Goal: Task Accomplishment & Management: Complete application form

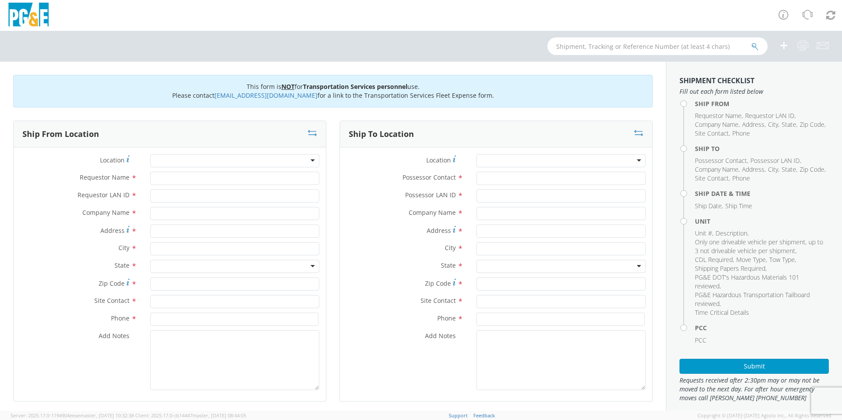
click at [308, 159] on div at bounding box center [234, 160] width 169 height 13
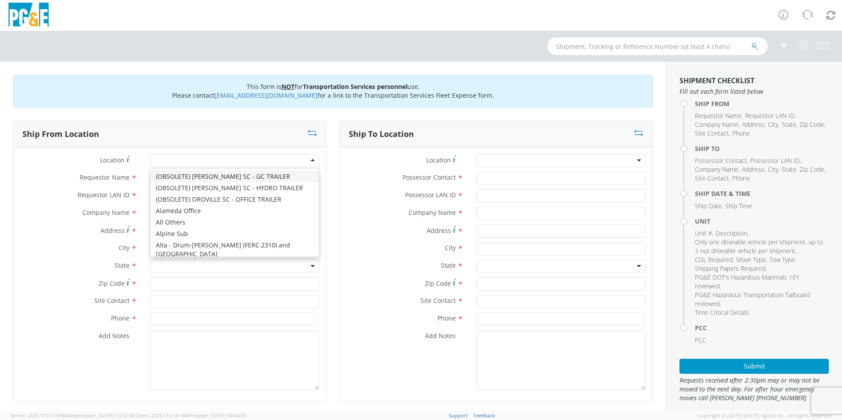
click at [308, 163] on div at bounding box center [234, 160] width 169 height 13
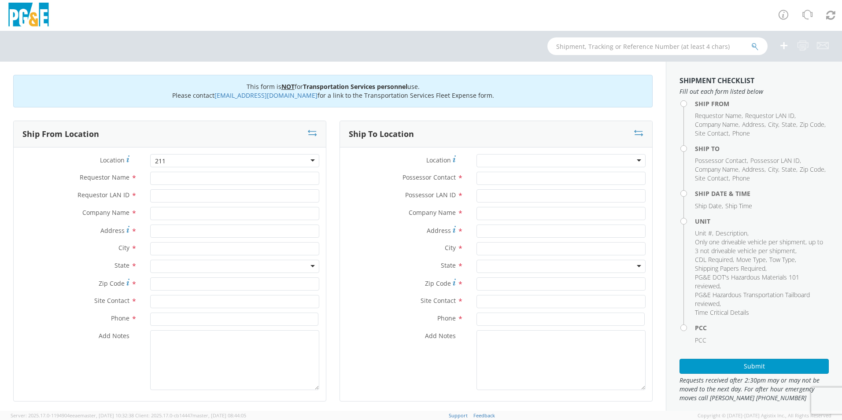
drag, startPoint x: 171, startPoint y: 159, endPoint x: 135, endPoint y: 162, distance: 35.8
click at [135, 162] on div "Location *" at bounding box center [170, 160] width 312 height 13
type input "2"
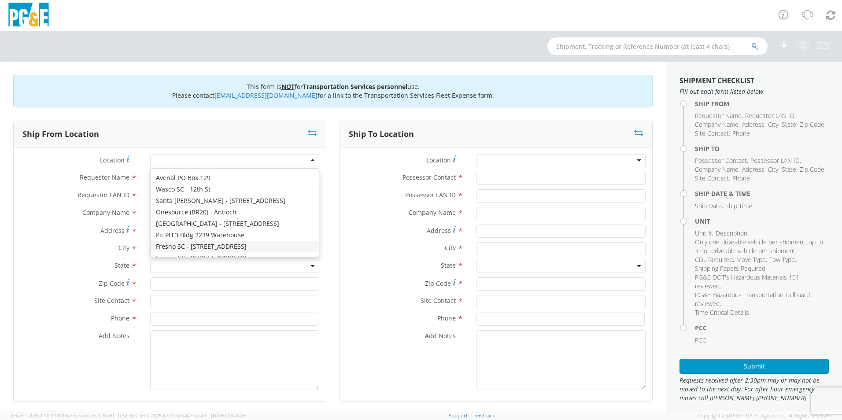
scroll to position [1557, 0]
type input "PG&E"
type input "[STREET_ADDRESS][PERSON_NAME]"
type input "[GEOGRAPHIC_DATA]"
type input "93706"
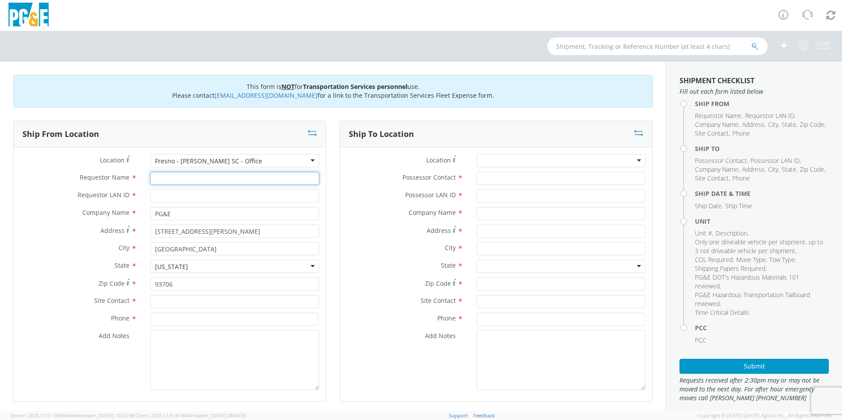
click at [196, 177] on input "Requestor Name *" at bounding box center [234, 178] width 169 height 13
type input "[PERSON_NAME]"
click at [182, 199] on input "Requestor LAN ID *" at bounding box center [234, 195] width 169 height 13
type input "PPS3"
click at [173, 301] on input "text" at bounding box center [234, 301] width 169 height 13
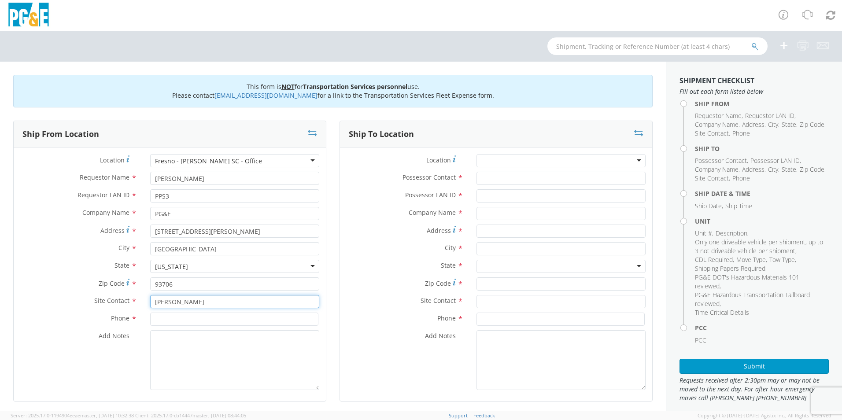
type input "[PERSON_NAME]"
click at [171, 319] on input at bounding box center [234, 319] width 168 height 13
click at [173, 317] on input at bounding box center [234, 319] width 168 height 13
paste input "[PHONE_NUMBER]"
type input "[PHONE_NUMBER]"
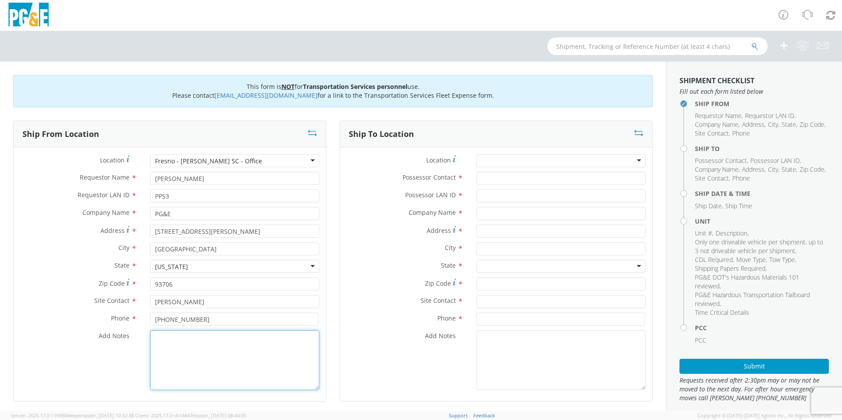
click at [175, 350] on textarea "Add Notes *" at bounding box center [234, 360] width 169 height 60
click at [493, 158] on div at bounding box center [561, 160] width 169 height 13
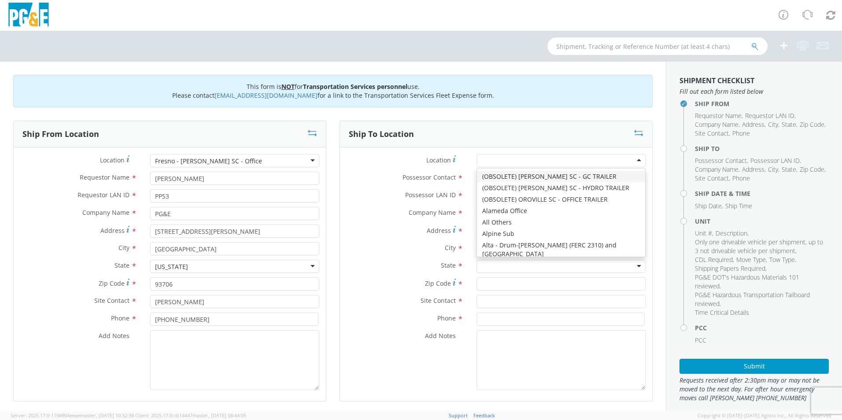
type input "P"
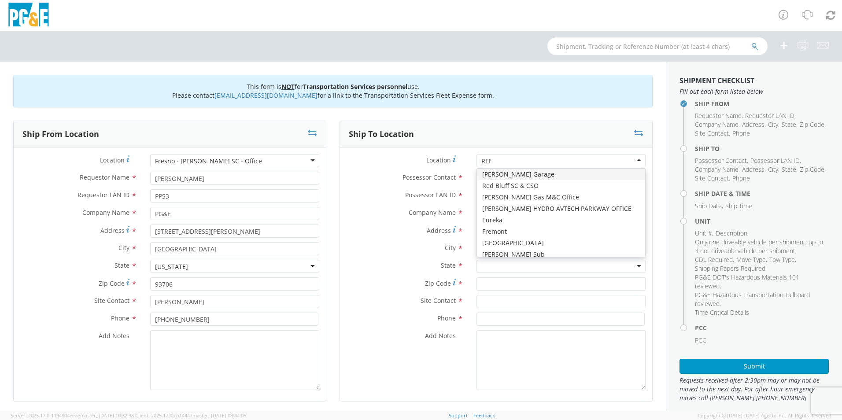
scroll to position [0, 0]
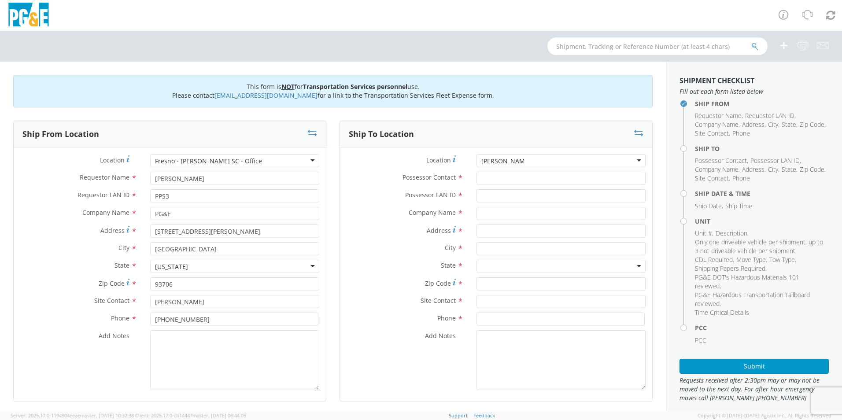
type input "[PERSON_NAME] YARD"
click at [497, 179] on input "Possessor Contact *" at bounding box center [561, 178] width 169 height 13
type input "[PERSON_NAME]"
click at [491, 197] on input "Possessor LAN ID *" at bounding box center [561, 195] width 169 height 13
type input "GMZ2"
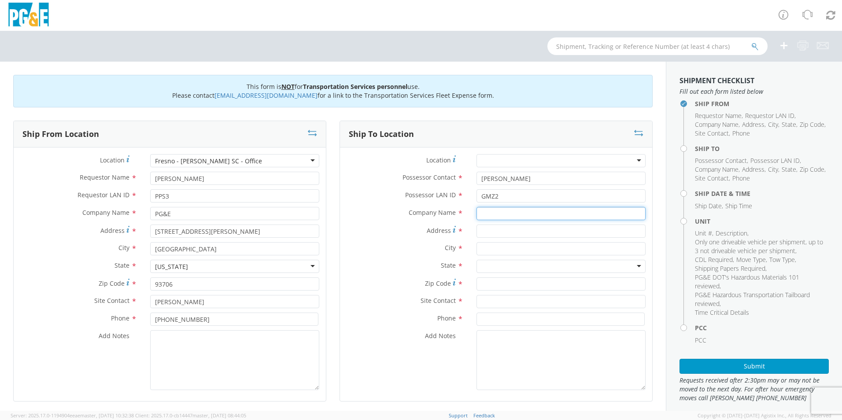
click at [490, 214] on input "text" at bounding box center [561, 213] width 169 height 13
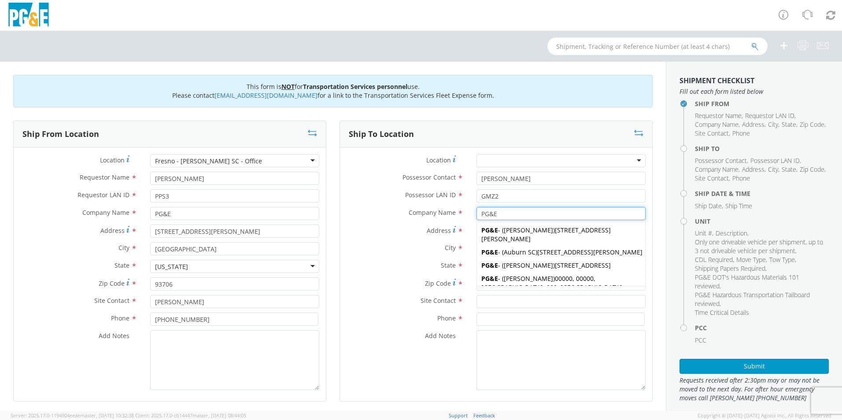
type input "PG&E"
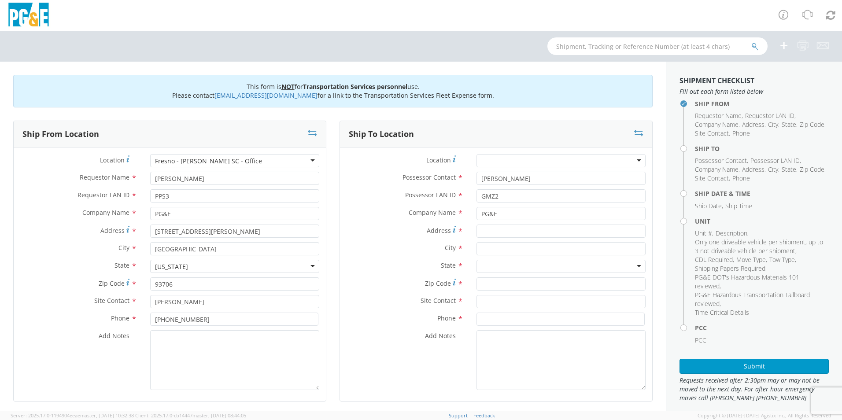
click at [419, 252] on label "City *" at bounding box center [405, 247] width 130 height 11
click at [522, 227] on input "Address *" at bounding box center [561, 231] width 169 height 13
type input "[STREET_ADDRESS][PERSON_NAME]"
click at [511, 248] on input "text" at bounding box center [561, 248] width 169 height 13
type input "BAKERSFIELD"
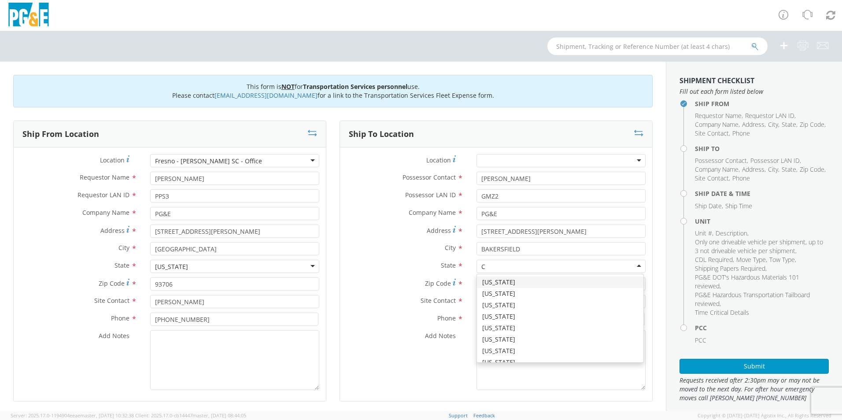
type input "CA"
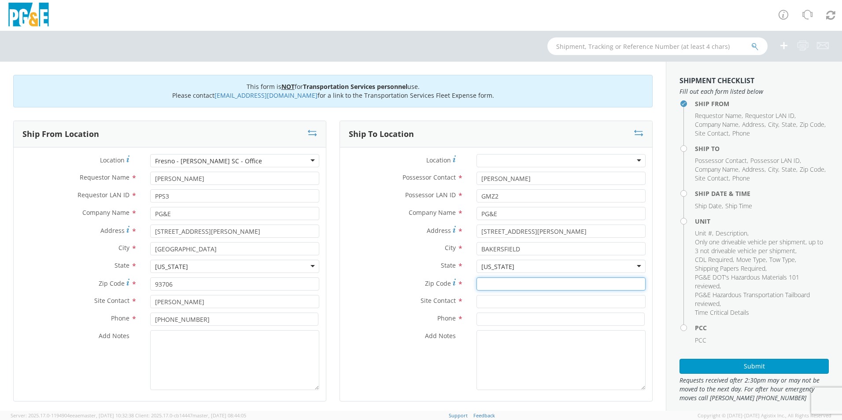
click at [502, 284] on input "Zip Code *" at bounding box center [561, 284] width 169 height 13
type input "93314"
click at [499, 301] on input "text" at bounding box center [561, 301] width 169 height 13
drag, startPoint x: 547, startPoint y: 177, endPoint x: 411, endPoint y: 178, distance: 136.2
click at [411, 178] on div "Possessor Contact * [PERSON_NAME]" at bounding box center [496, 178] width 312 height 13
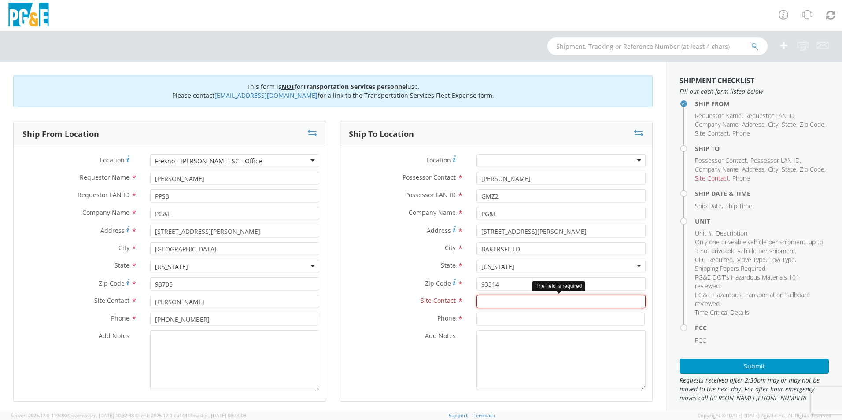
click at [486, 301] on input "text" at bounding box center [561, 301] width 169 height 13
paste input "[PERSON_NAME]"
type input "[PERSON_NAME]"
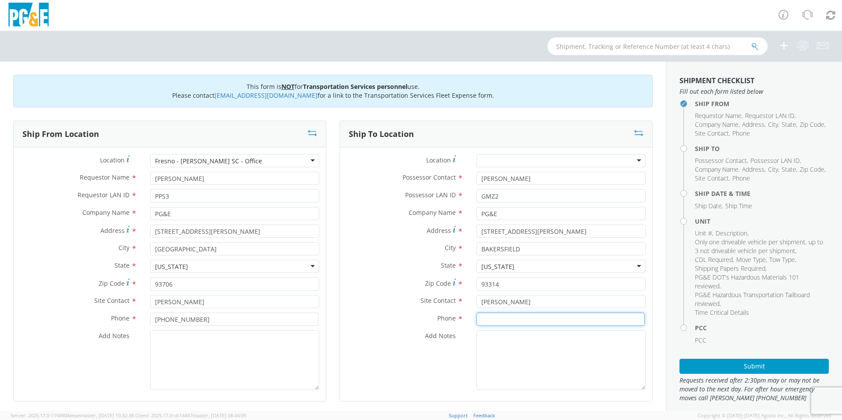
click at [508, 316] on input at bounding box center [561, 319] width 168 height 13
type input "[PHONE_NUMBER]"
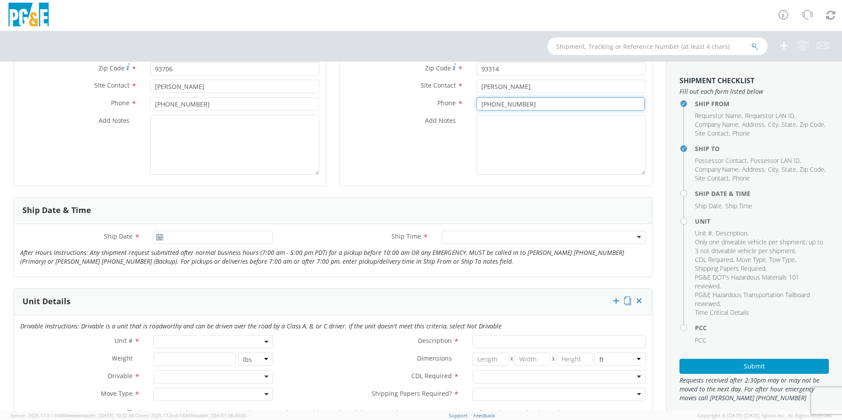
scroll to position [248, 0]
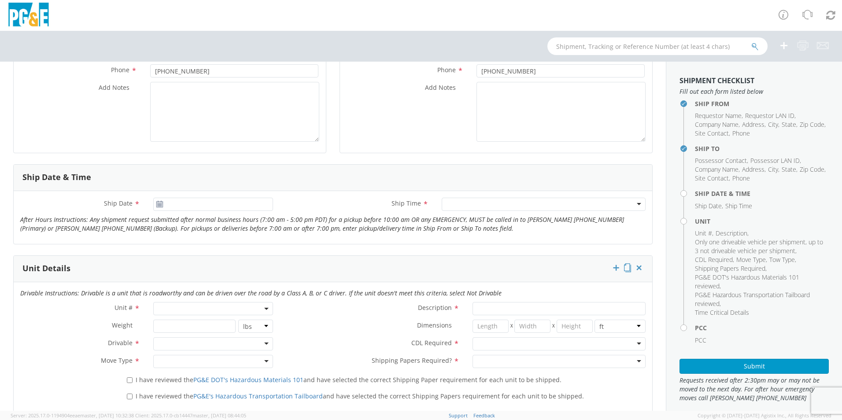
click at [159, 205] on use at bounding box center [159, 204] width 6 height 6
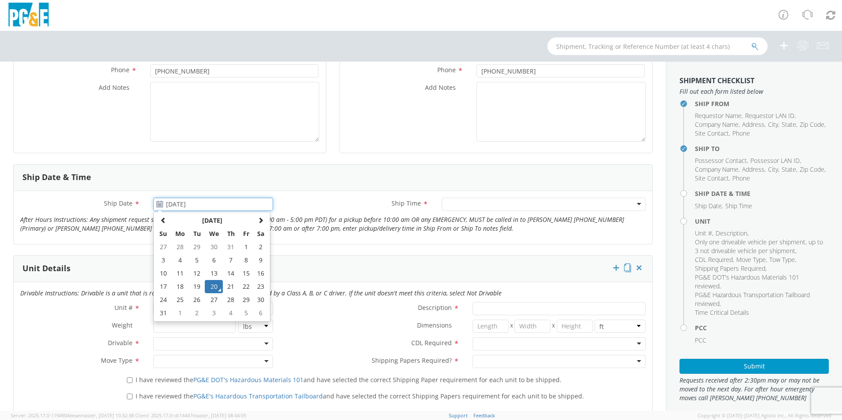
click at [267, 203] on input "[DATE]" at bounding box center [213, 204] width 120 height 13
click at [260, 217] on span at bounding box center [261, 220] width 6 height 6
click at [255, 207] on input "[DATE]" at bounding box center [213, 204] width 120 height 13
click at [261, 222] on span at bounding box center [261, 220] width 6 height 6
click at [248, 259] on td "12" at bounding box center [246, 260] width 15 height 13
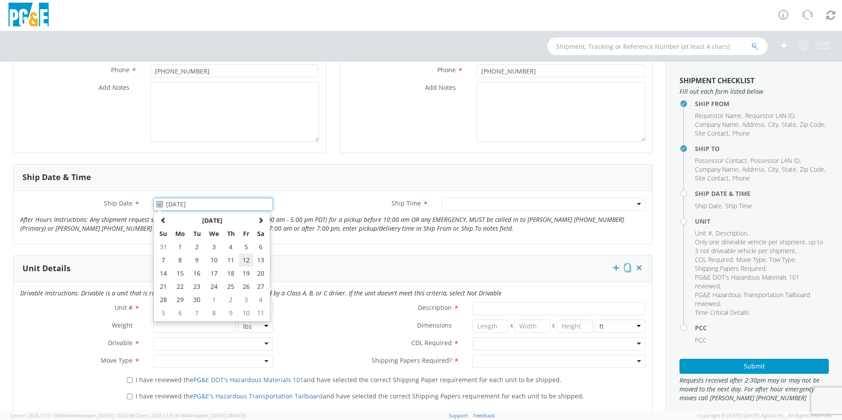
type input "[DATE]"
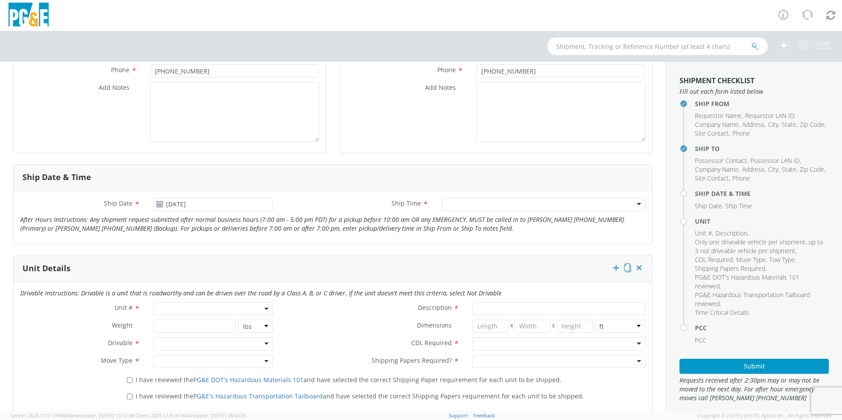
click at [327, 206] on label "Ship Time *" at bounding box center [357, 203] width 155 height 11
click at [631, 203] on div at bounding box center [544, 204] width 204 height 13
click at [300, 186] on div "Ship Date & Time" at bounding box center [333, 178] width 639 height 26
click at [170, 307] on span at bounding box center [213, 308] width 120 height 13
click at [171, 322] on input "search" at bounding box center [213, 323] width 114 height 13
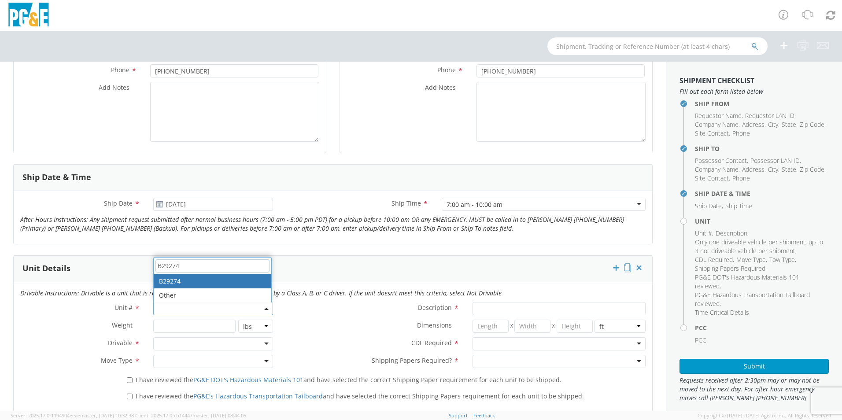
type input "B29274"
type input "TRAILER; TOOL BODY-5TH"
type input "0"
select select "B29274"
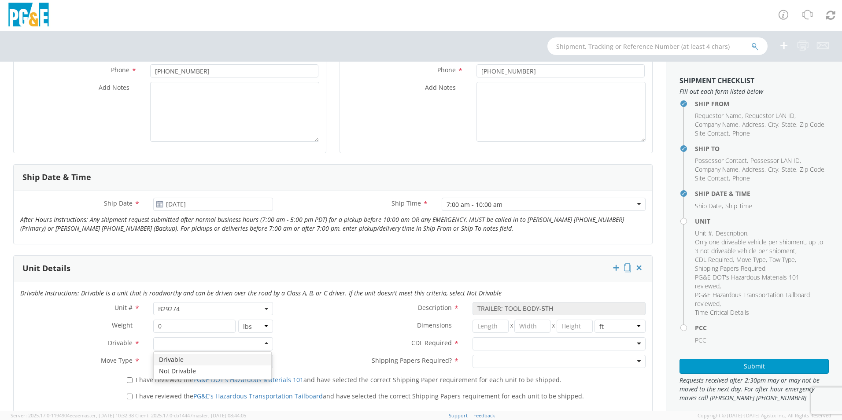
click at [201, 342] on div at bounding box center [213, 344] width 120 height 13
click at [174, 360] on div at bounding box center [213, 361] width 120 height 13
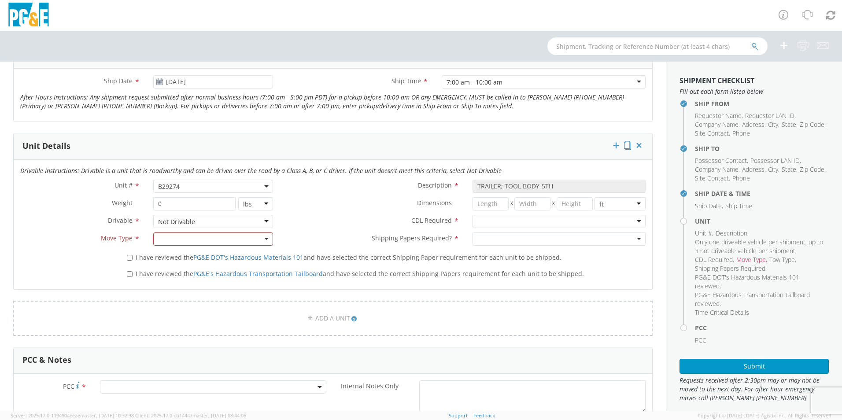
scroll to position [372, 0]
click at [264, 238] on div at bounding box center [213, 237] width 120 height 13
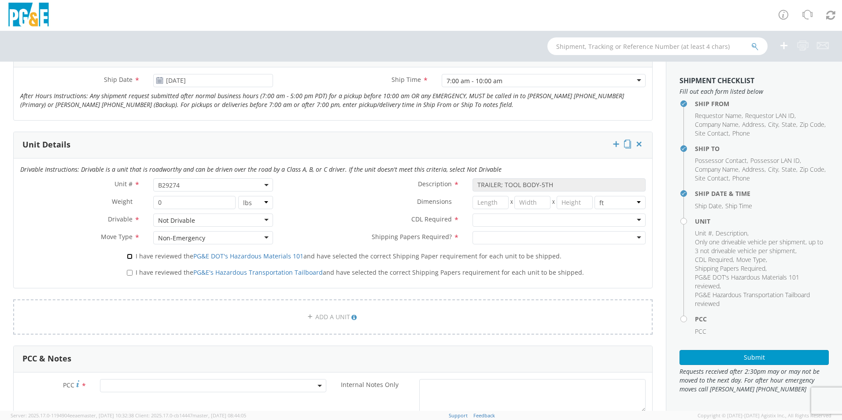
click at [130, 256] on input "I have reviewed the PG&E DOT's Hazardous Materials 101 and have selected the co…" at bounding box center [130, 257] width 6 height 6
checkbox input "true"
click at [128, 273] on input "I have reviewed the PG&E's Hazardous Transportation Tailboard and have selected…" at bounding box center [130, 273] width 6 height 6
checkbox input "true"
click at [493, 223] on div at bounding box center [559, 220] width 173 height 13
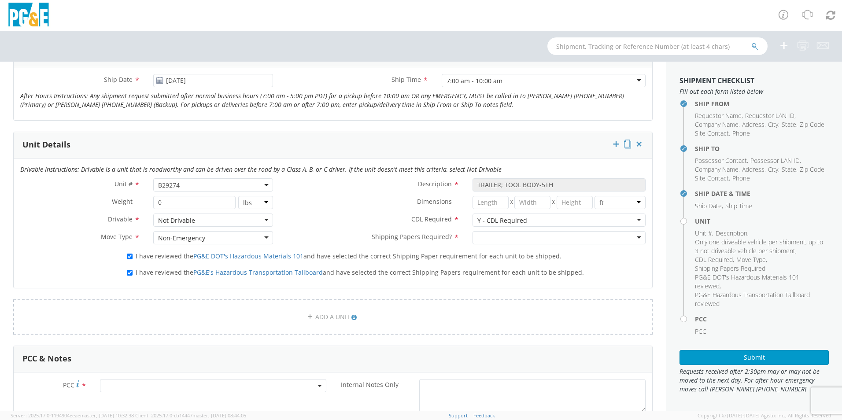
click at [490, 240] on div at bounding box center [559, 237] width 173 height 13
click at [161, 382] on span at bounding box center [213, 385] width 226 height 13
click at [142, 358] on input "number" at bounding box center [211, 357] width 219 height 13
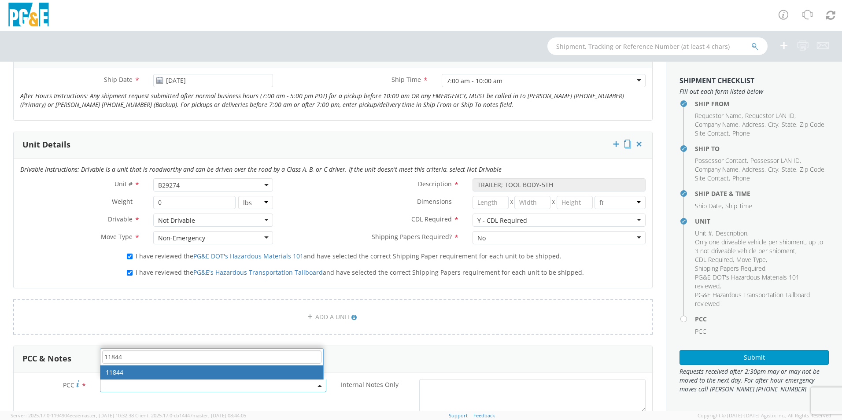
type input "11844"
select select "11844"
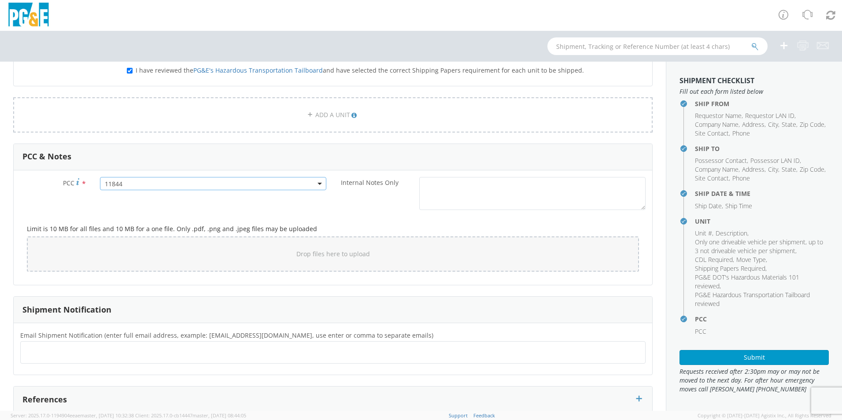
scroll to position [637, 0]
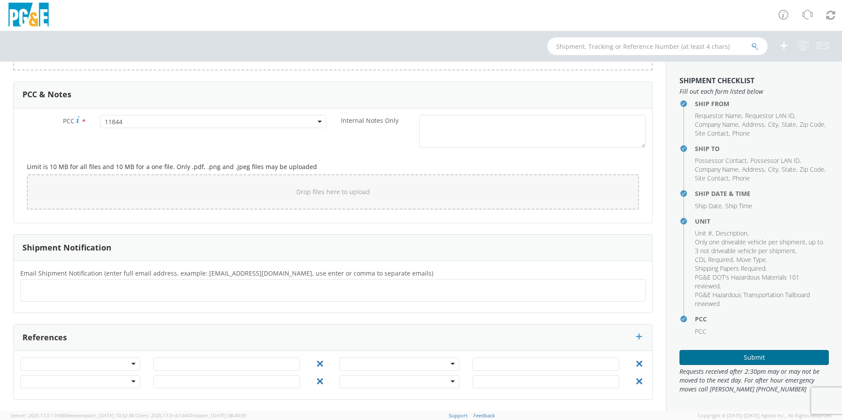
click at [708, 360] on button "Submit" at bounding box center [754, 357] width 149 height 15
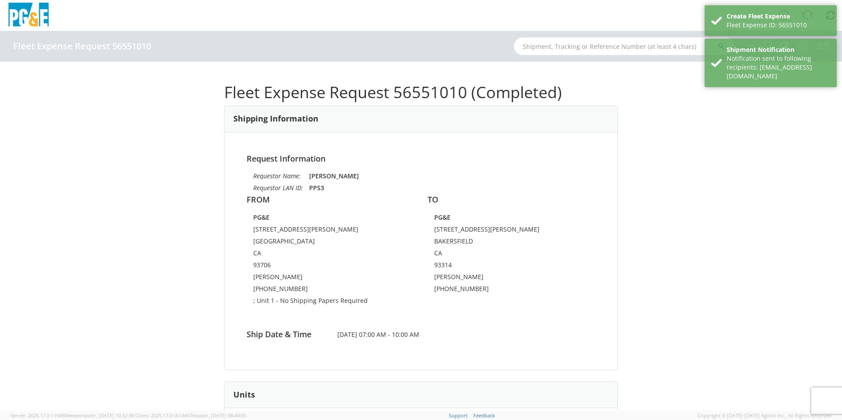
click at [688, 184] on div "Fleet Expense Request 56551010 (Completed) Shipping Information Request Informa…" at bounding box center [421, 236] width 842 height 349
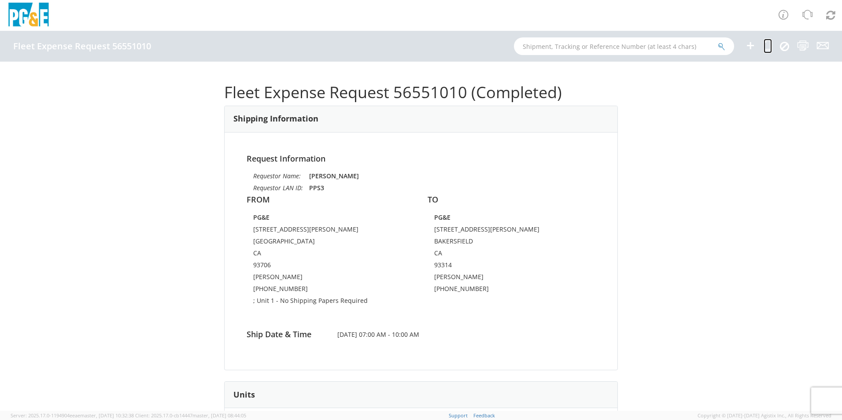
click at [769, 48] on icon at bounding box center [768, 45] width 8 height 11
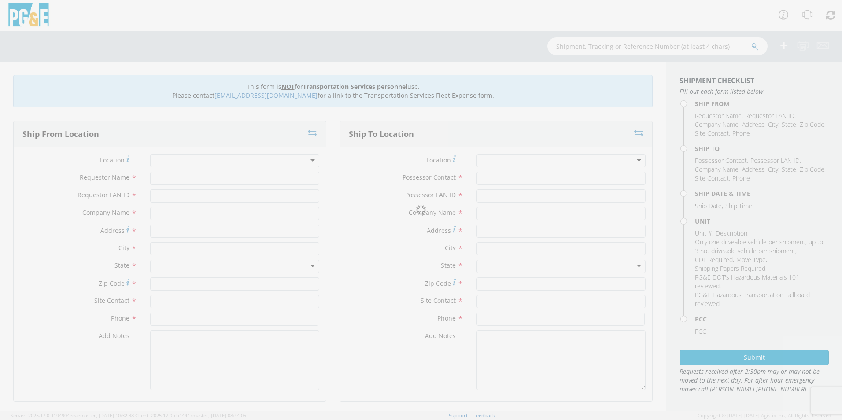
type input "[PERSON_NAME]"
type input "PPS3"
type input "PG&E"
type input "[STREET_ADDRESS][PERSON_NAME]"
type input "[GEOGRAPHIC_DATA]"
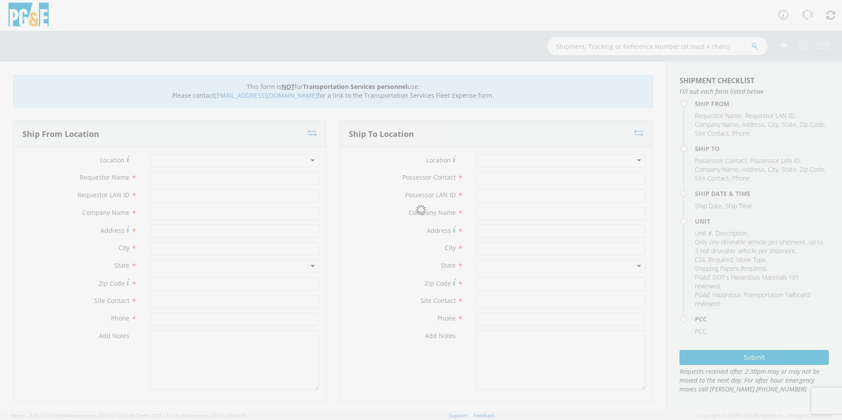
type input "93706"
type input "[PERSON_NAME]"
type input "[PHONE_NUMBER]"
type input "[PERSON_NAME]"
type input "GMZ2"
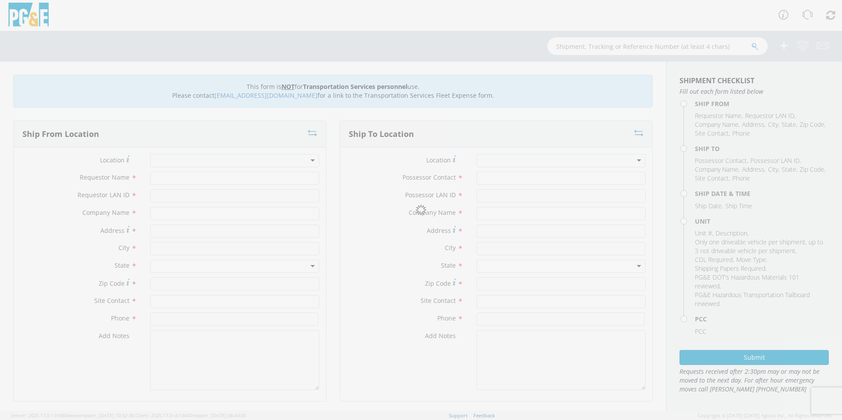
type input "PG&E"
type input "[STREET_ADDRESS][PERSON_NAME]"
type input "BAKERSFIELD"
type input "93314"
type input "[PERSON_NAME]"
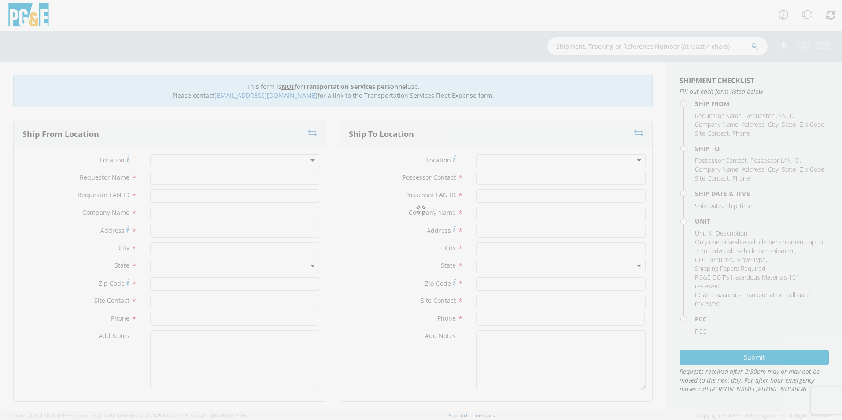
type input "[PHONE_NUMBER]"
type input "[DATE]"
type input "TRAILER; TOOL BODY-5TH"
type input "0"
select select "B29274"
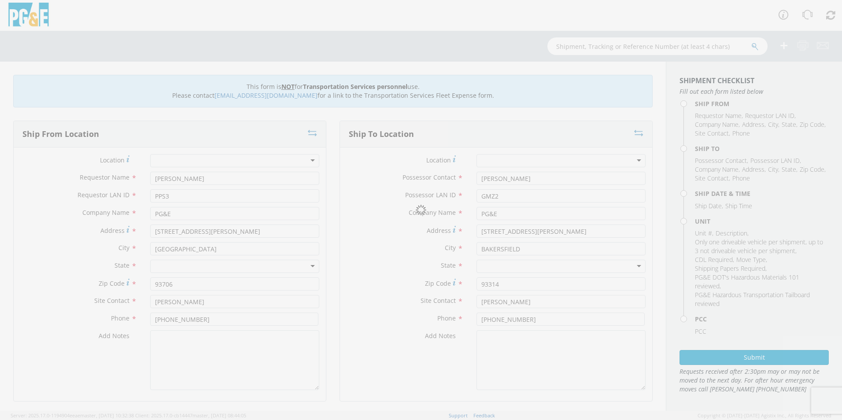
select select "11844"
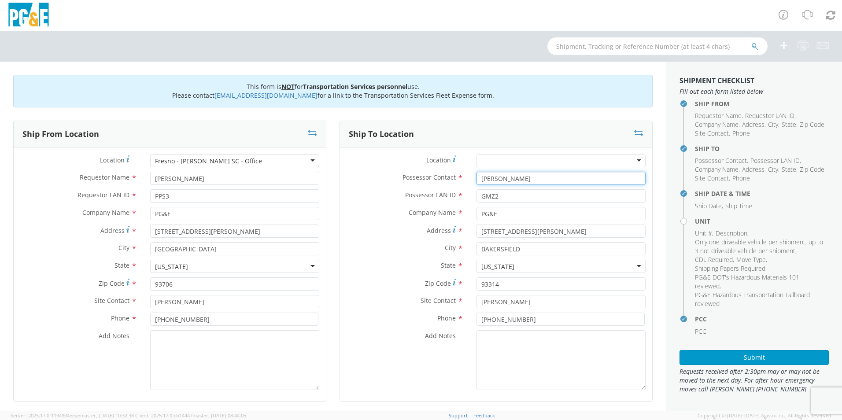
drag, startPoint x: 549, startPoint y: 178, endPoint x: 425, endPoint y: 182, distance: 123.9
click at [425, 182] on div "Possessor Contact * [PERSON_NAME]" at bounding box center [496, 178] width 312 height 13
type input "[PERSON_NAME]"
drag, startPoint x: 513, startPoint y: 198, endPoint x: 453, endPoint y: 200, distance: 59.5
click at [453, 200] on div "Possessor LAN ID * GMZ2" at bounding box center [496, 195] width 312 height 13
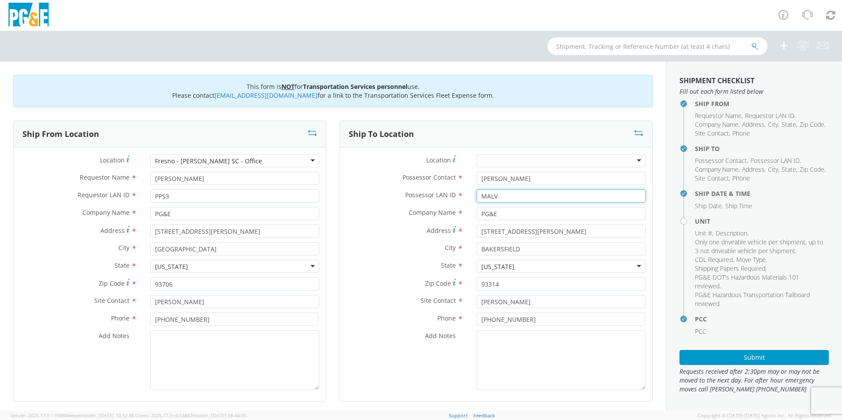
type input "MALV"
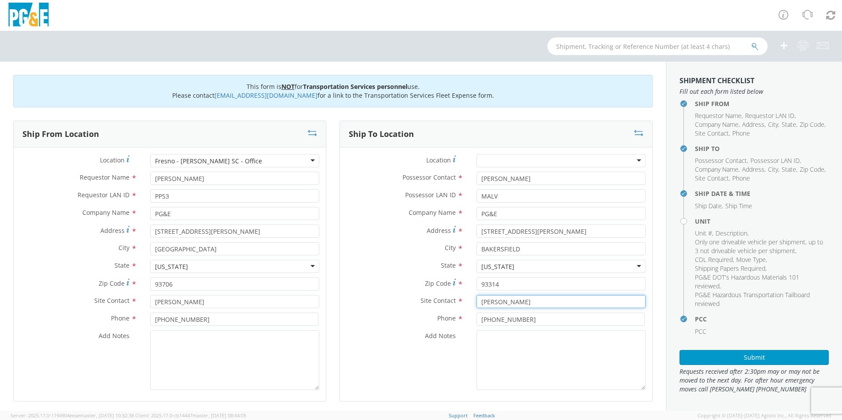
drag, startPoint x: 545, startPoint y: 301, endPoint x: 397, endPoint y: 312, distance: 148.0
click at [398, 311] on div "Site Contact * [PERSON_NAME]" at bounding box center [496, 304] width 312 height 18
type input "[PERSON_NAME]"
drag, startPoint x: 517, startPoint y: 318, endPoint x: 397, endPoint y: 329, distance: 120.3
click at [397, 329] on div "Phone * [PHONE_NUMBER]" at bounding box center [496, 322] width 312 height 18
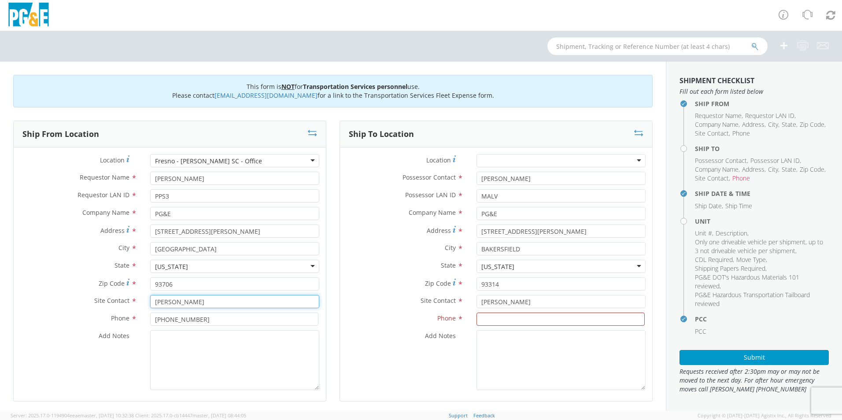
drag, startPoint x: 224, startPoint y: 302, endPoint x: 110, endPoint y: 311, distance: 114.5
click at [110, 311] on div "Site Contact * [PERSON_NAME]" at bounding box center [170, 304] width 312 height 18
drag, startPoint x: 204, startPoint y: 315, endPoint x: 78, endPoint y: 325, distance: 126.4
click at [78, 325] on div "Phone * [PHONE_NUMBER]" at bounding box center [170, 319] width 312 height 13
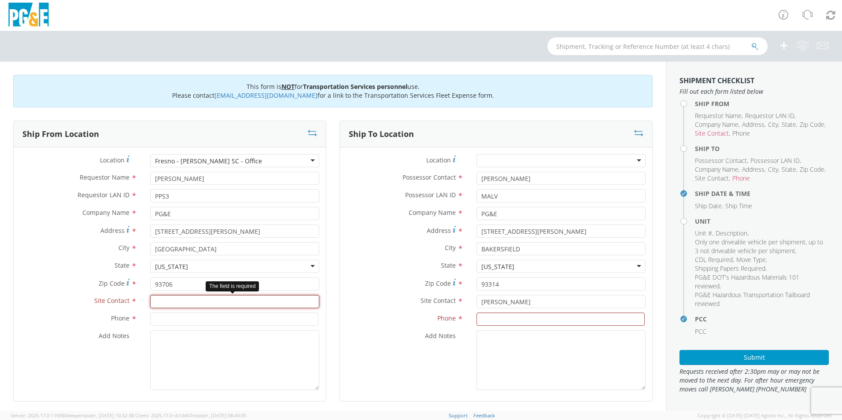
click at [155, 300] on input "text" at bounding box center [234, 301] width 169 height 13
drag, startPoint x: 238, startPoint y: 301, endPoint x: 193, endPoint y: 307, distance: 45.3
click at [193, 307] on input "[PERSON_NAME] LODIEN661-619-9385" at bounding box center [234, 301] width 169 height 13
type input "[PERSON_NAME] LODIEN661-619-9385"
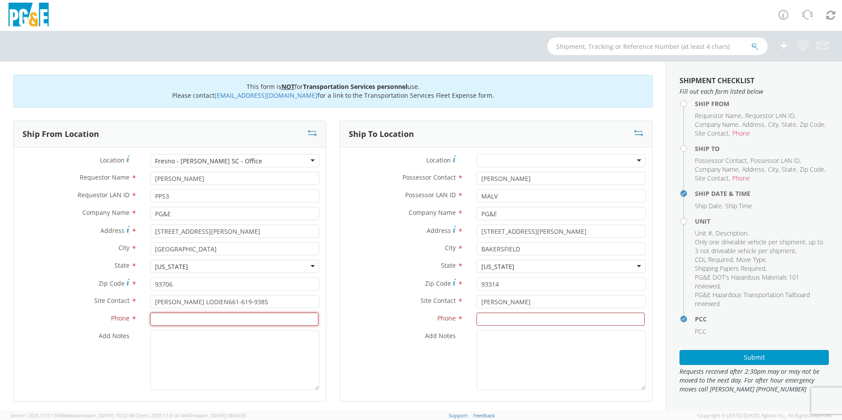
click at [191, 320] on input at bounding box center [234, 319] width 168 height 13
paste input "[PHONE_NUMBER]"
type input "[PHONE_NUMBER]"
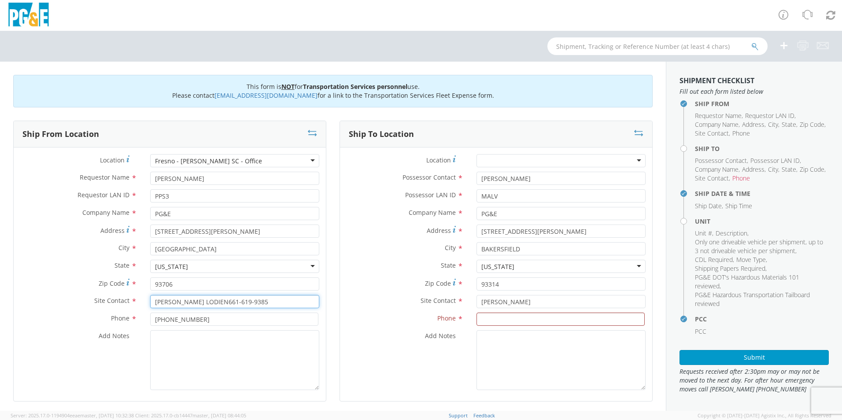
drag, startPoint x: 239, startPoint y: 301, endPoint x: 193, endPoint y: 303, distance: 46.8
click at [193, 303] on input "[PERSON_NAME] LODIEN661-619-9385" at bounding box center [234, 301] width 169 height 13
type input "[PERSON_NAME]"
drag, startPoint x: 222, startPoint y: 319, endPoint x: 80, endPoint y: 319, distance: 142.3
click at [75, 319] on div "Phone * [PHONE_NUMBER]" at bounding box center [170, 319] width 312 height 13
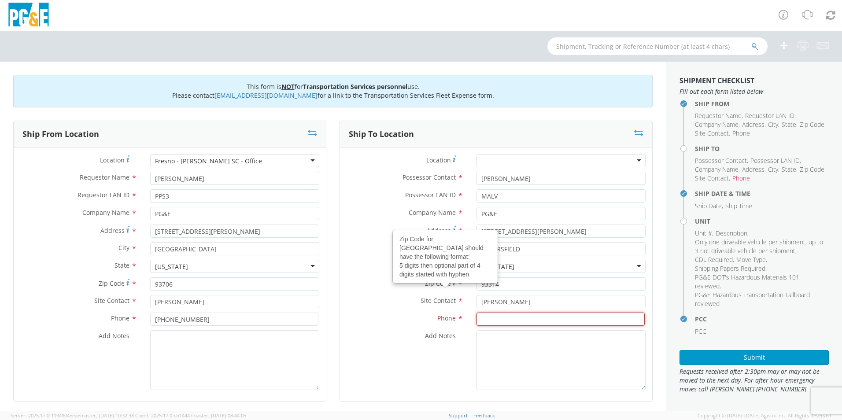
click at [527, 316] on input at bounding box center [561, 319] width 168 height 13
paste input "[PHONE_NUMBER]"
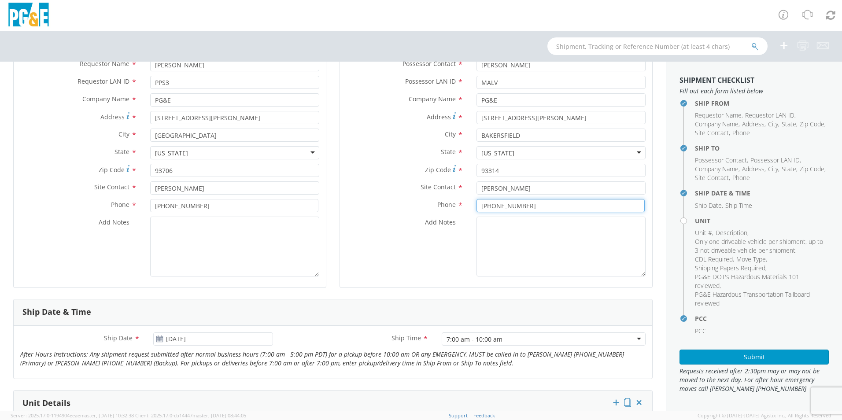
scroll to position [241, 0]
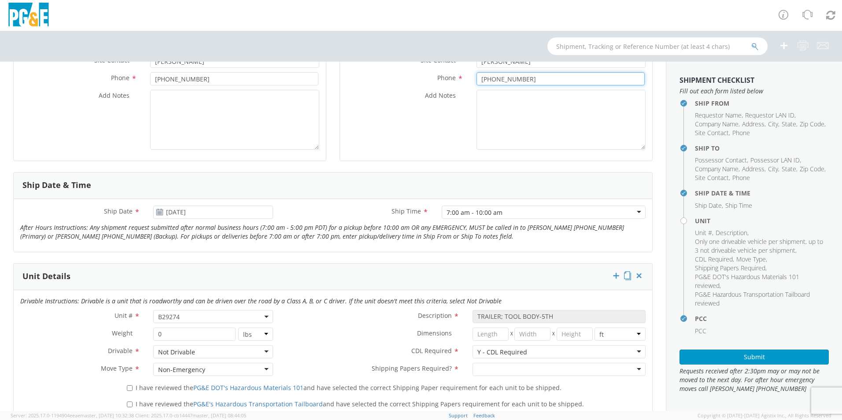
type input "[PHONE_NUMBER]"
click at [264, 318] on b at bounding box center [266, 317] width 4 height 2
click at [226, 330] on input "search" at bounding box center [213, 331] width 114 height 13
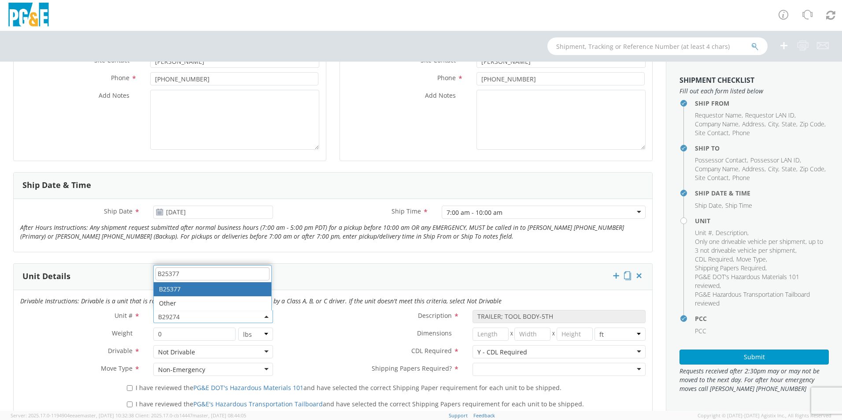
type input "B25377"
select select "B25377"
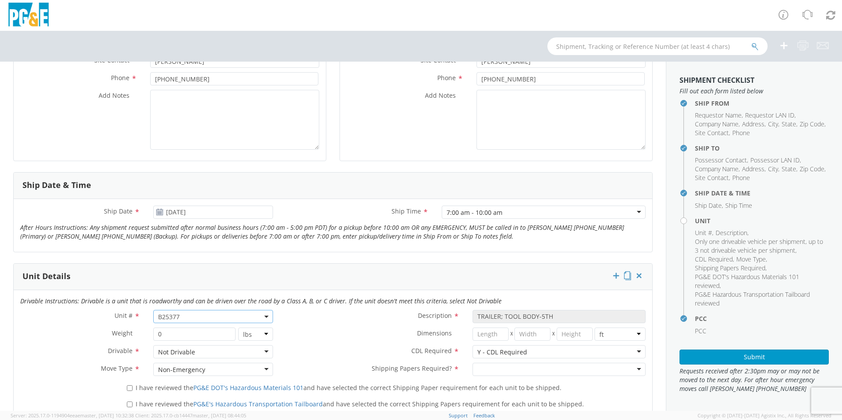
click at [348, 338] on label "Dimensions *" at bounding box center [373, 333] width 186 height 11
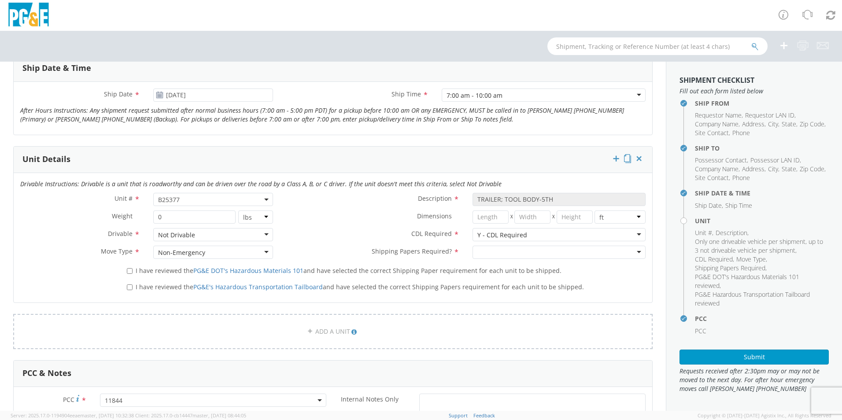
scroll to position [438, 0]
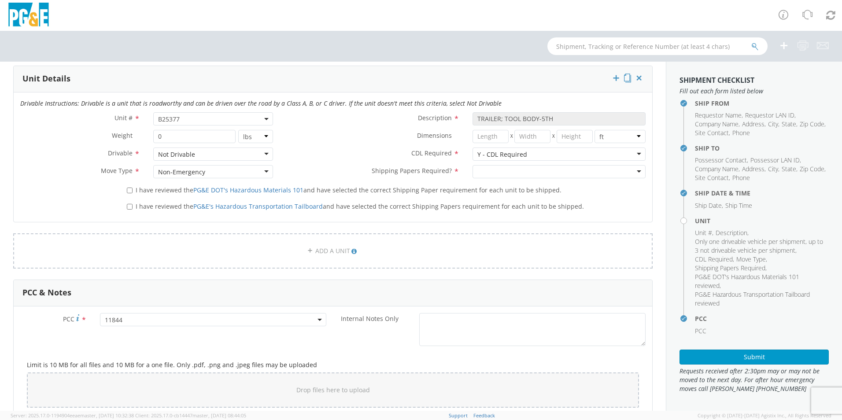
click at [127, 194] on label "I have reviewed the PG&E DOT's Hazardous Materials 101 and have selected the co…" at bounding box center [345, 190] width 437 height 10
click at [127, 193] on input "I have reviewed the PG&E DOT's Hazardous Materials 101 and have selected the co…" at bounding box center [130, 191] width 6 height 6
checkbox input "true"
click at [129, 208] on input "I have reviewed the PG&E's Hazardous Transportation Tailboard and have selected…" at bounding box center [130, 207] width 6 height 6
checkbox input "true"
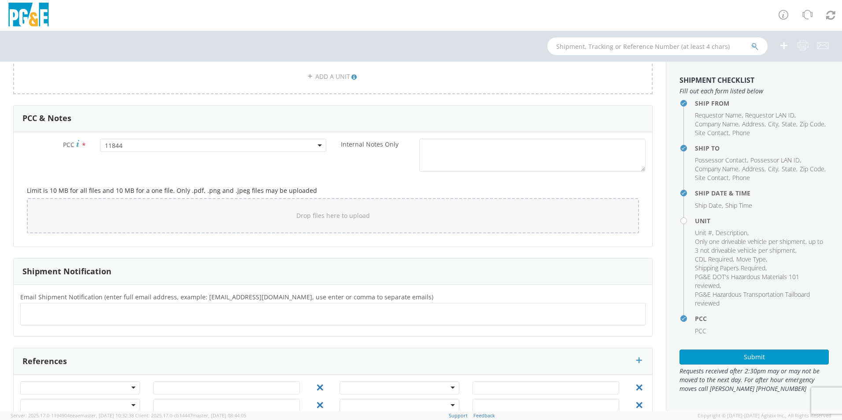
scroll to position [637, 0]
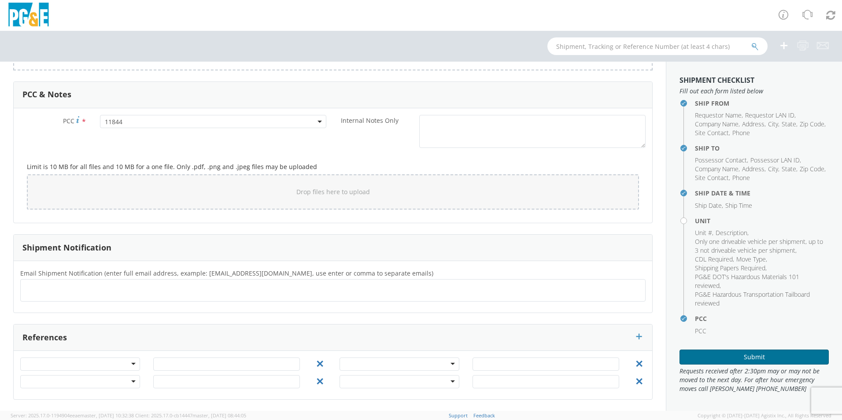
click at [721, 361] on button "Submit" at bounding box center [754, 357] width 149 height 15
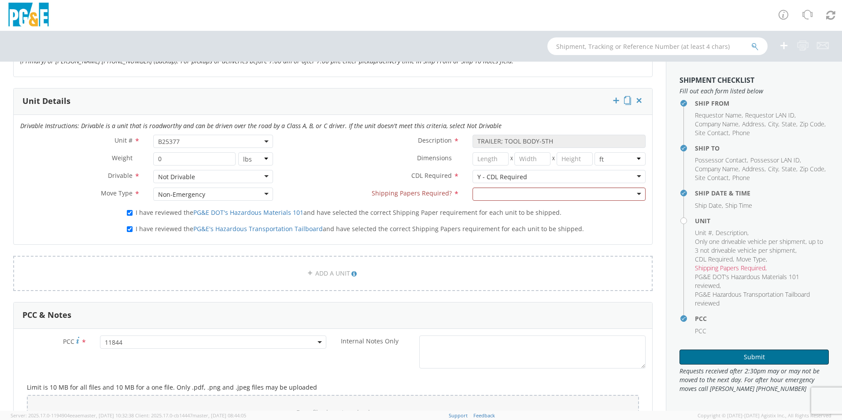
scroll to position [415, 0]
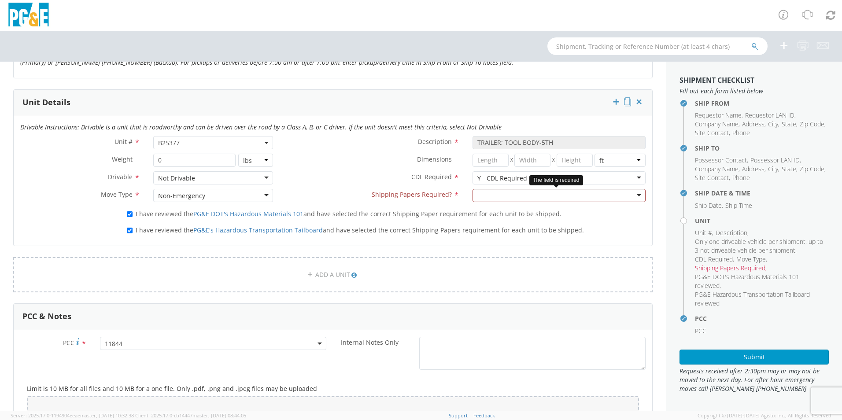
click at [630, 196] on div at bounding box center [559, 195] width 173 height 13
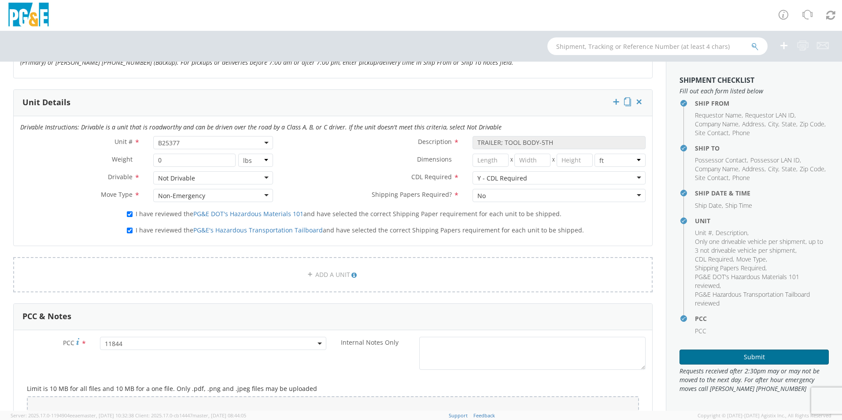
click at [727, 359] on button "Submit" at bounding box center [754, 357] width 149 height 15
